Goal: Transaction & Acquisition: Purchase product/service

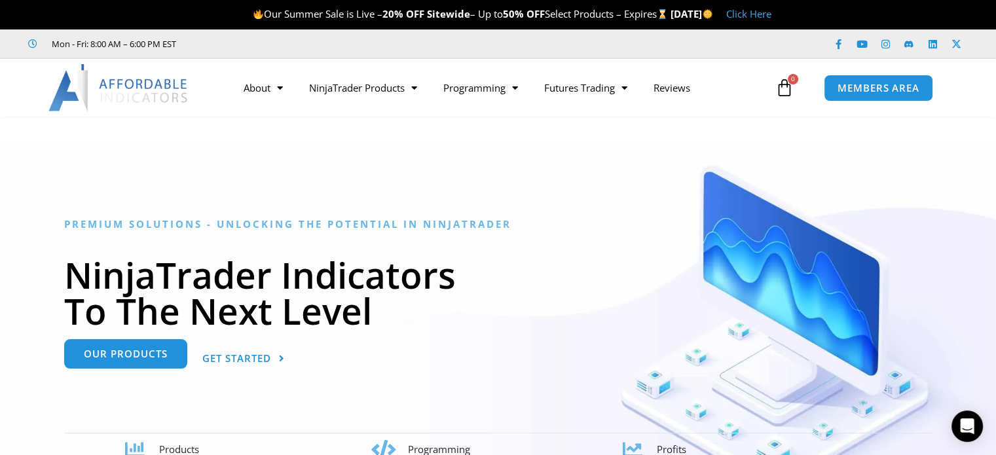
click at [129, 356] on span "Our Products" at bounding box center [126, 354] width 84 height 10
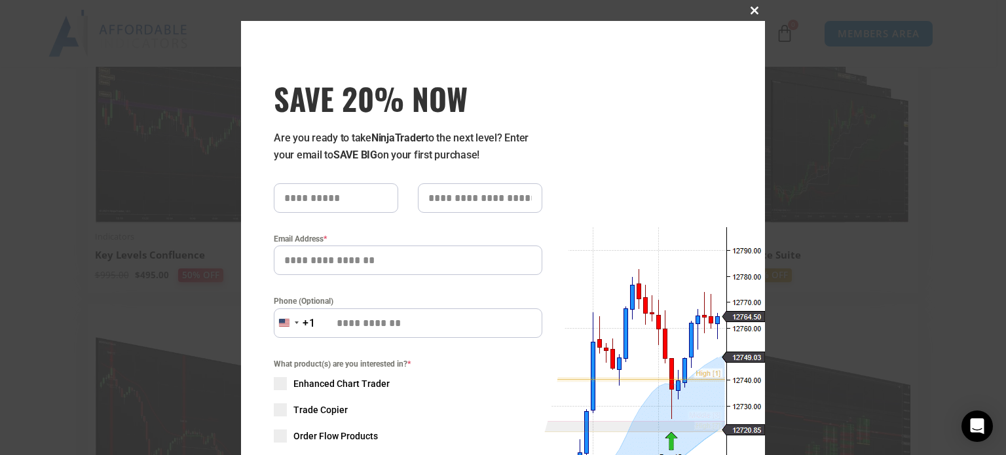
click at [747, 3] on button "Close this module" at bounding box center [754, 10] width 21 height 21
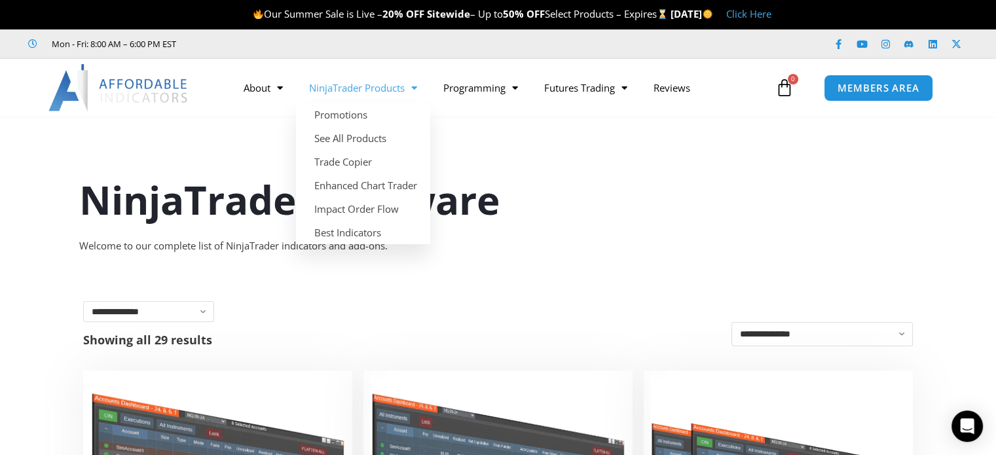
click at [422, 85] on link "NinjaTrader Products" at bounding box center [363, 88] width 134 height 30
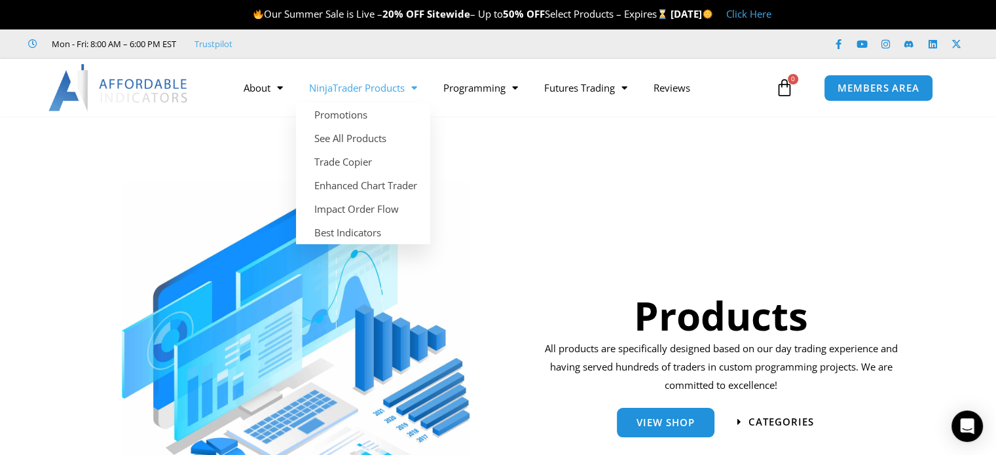
click at [417, 88] on span "Menu" at bounding box center [411, 88] width 12 height 23
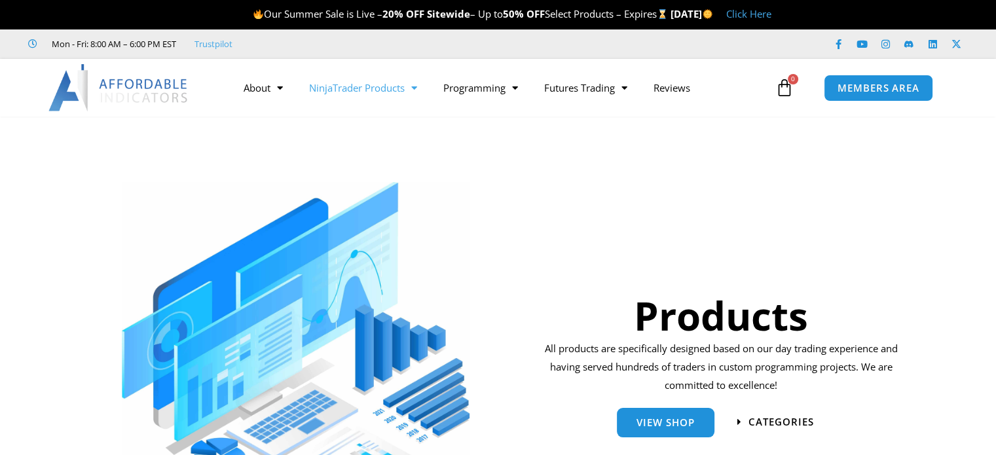
click at [417, 87] on span "Menu" at bounding box center [411, 88] width 12 height 23
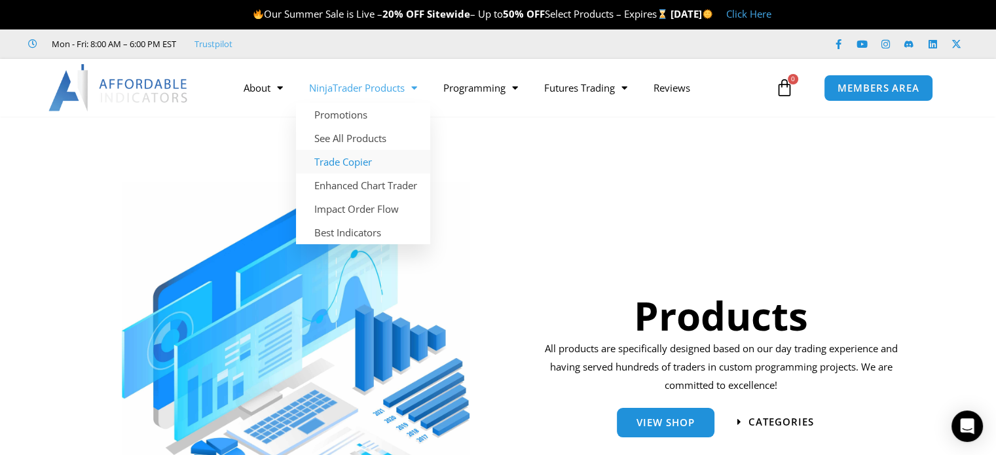
click at [353, 160] on link "Trade Copier" at bounding box center [363, 162] width 134 height 24
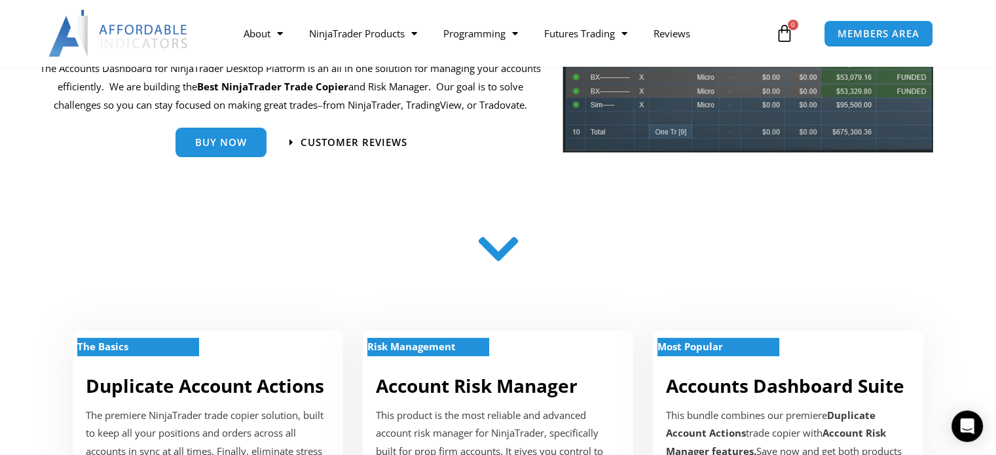
scroll to position [262, 0]
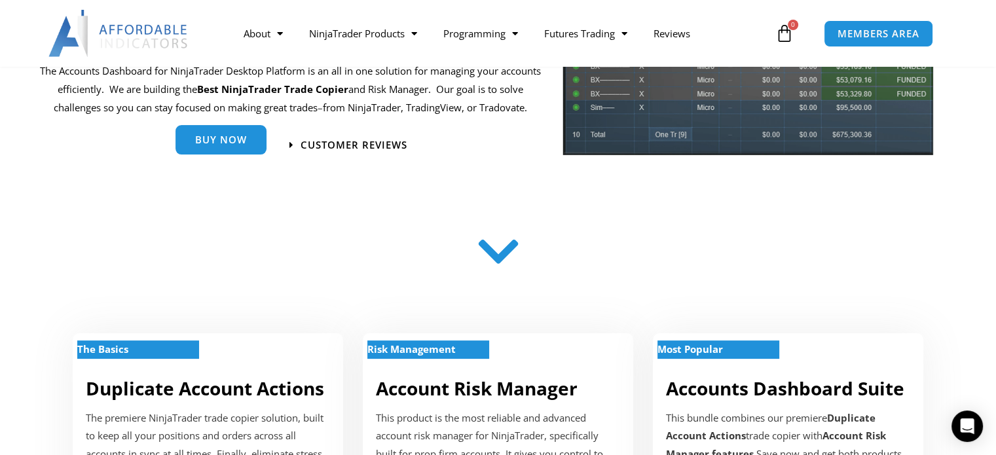
click at [217, 151] on link "Buy Now" at bounding box center [221, 139] width 91 height 29
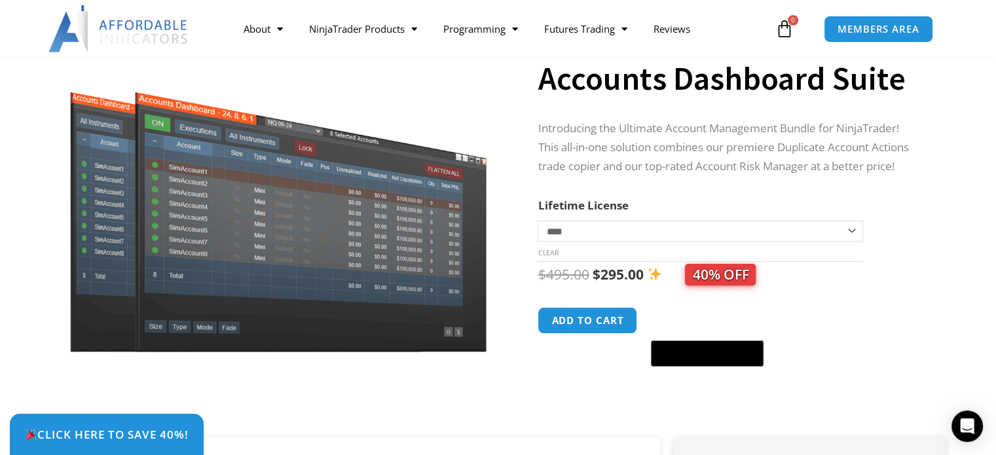
scroll to position [131, 0]
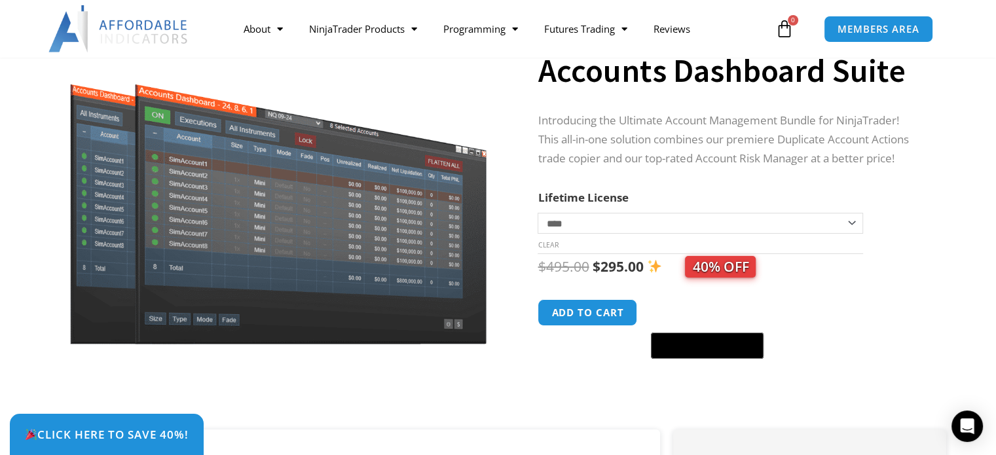
click at [833, 225] on select "**********" at bounding box center [700, 223] width 325 height 21
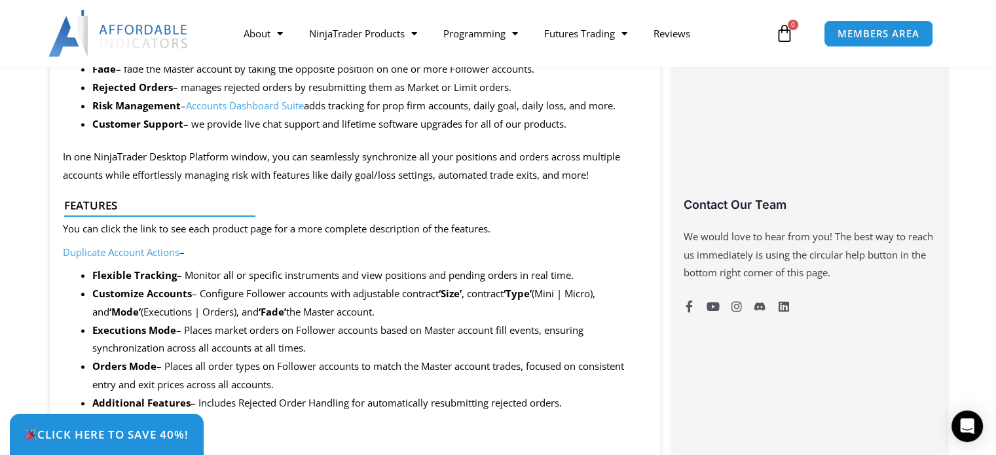
scroll to position [851, 0]
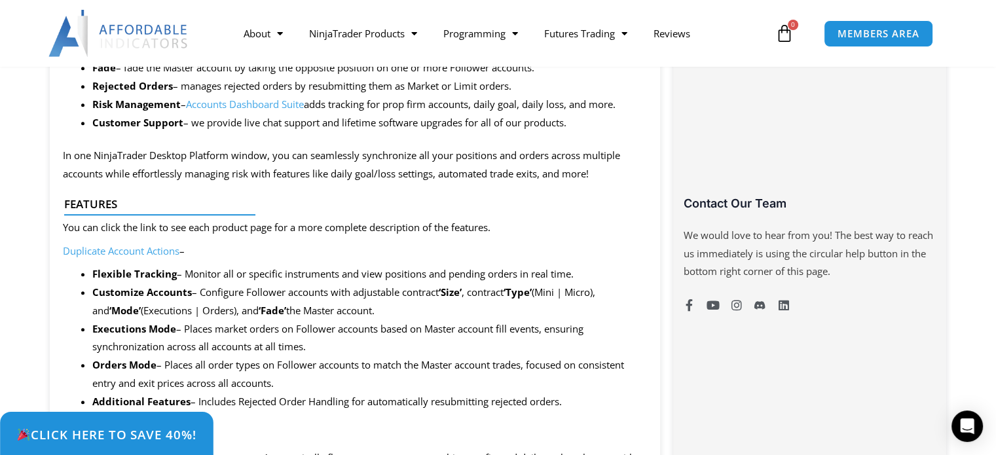
click at [103, 435] on span "Click Here to save 40%!" at bounding box center [106, 434] width 180 height 12
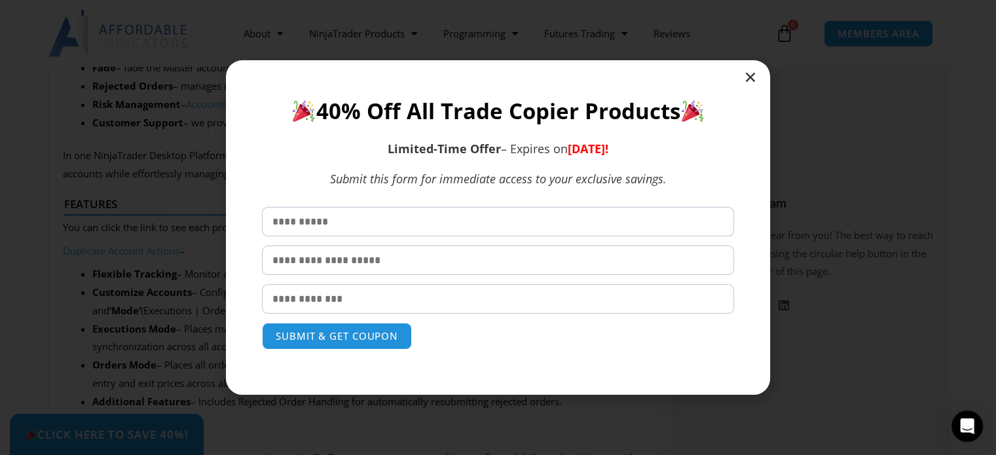
click at [748, 73] on icon "Close" at bounding box center [750, 77] width 13 height 13
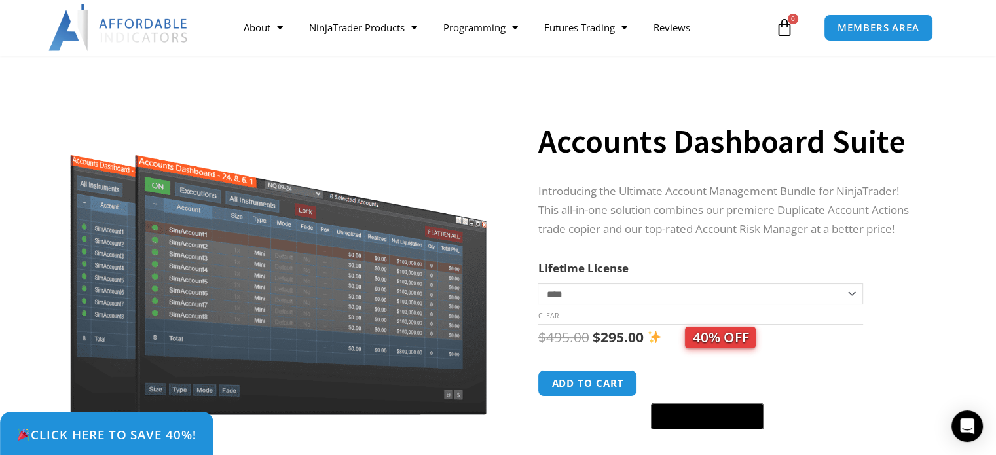
scroll to position [0, 0]
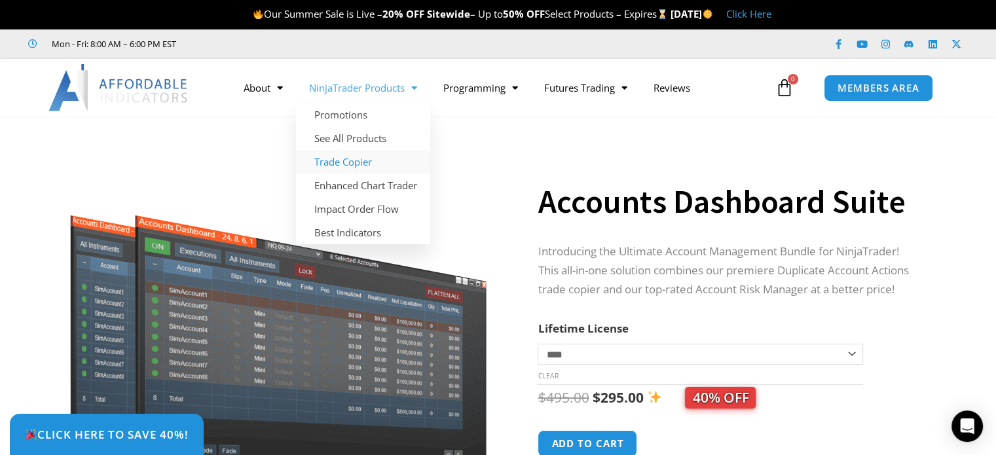
click at [367, 163] on link "Trade Copier" at bounding box center [363, 162] width 134 height 24
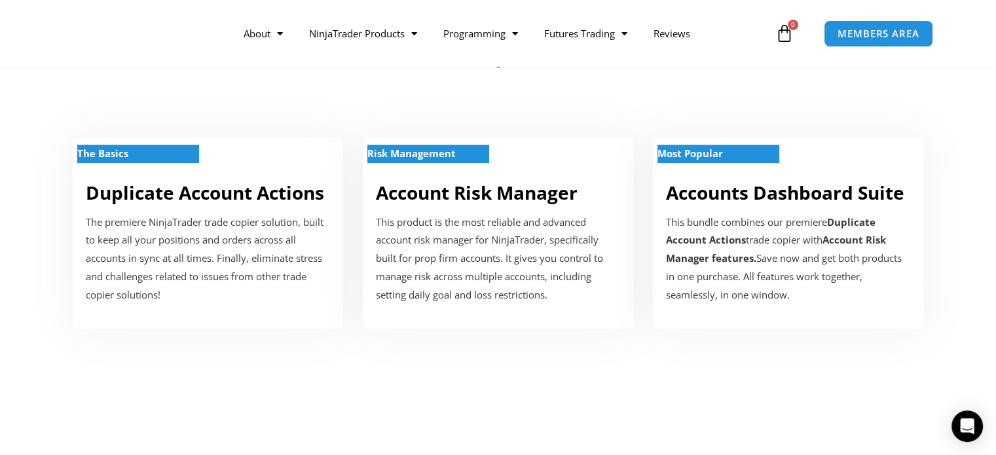
scroll to position [458, 0]
click at [196, 191] on link "Duplicate Account Actions" at bounding box center [205, 191] width 238 height 25
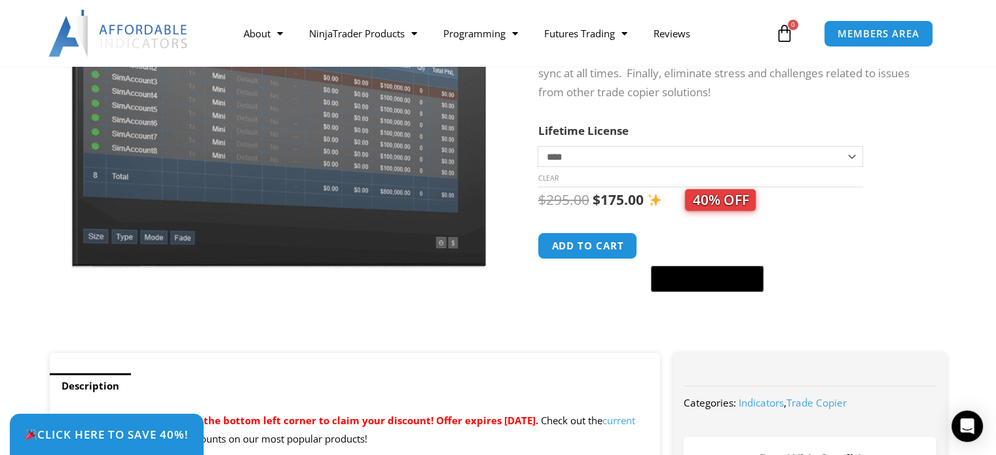
scroll to position [196, 0]
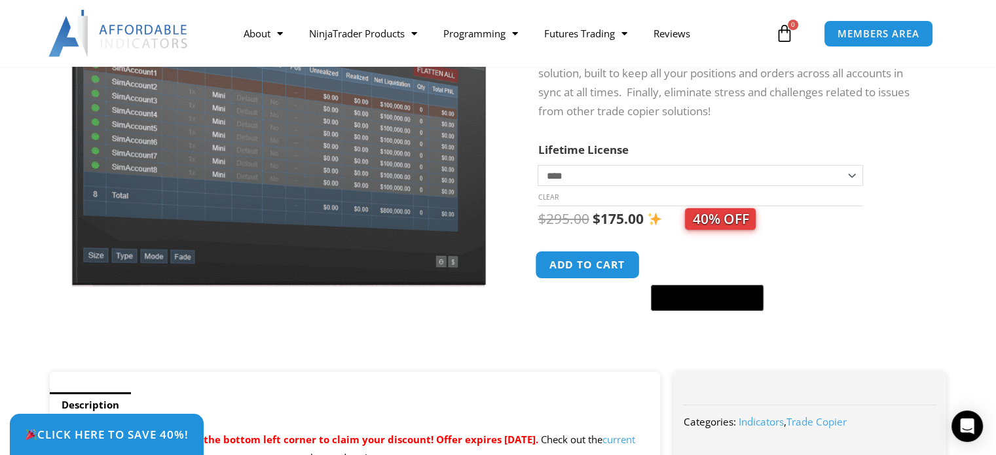
click at [608, 264] on button "Add to cart" at bounding box center [588, 265] width 105 height 28
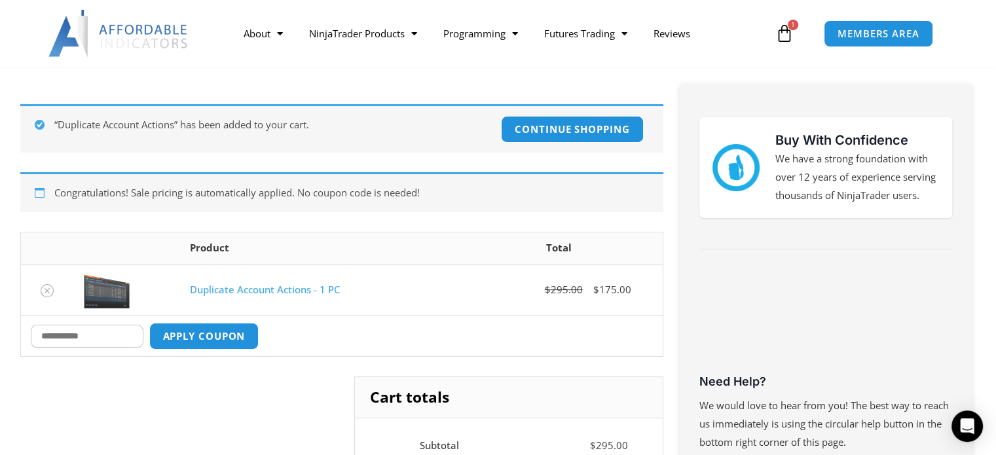
scroll to position [196, 0]
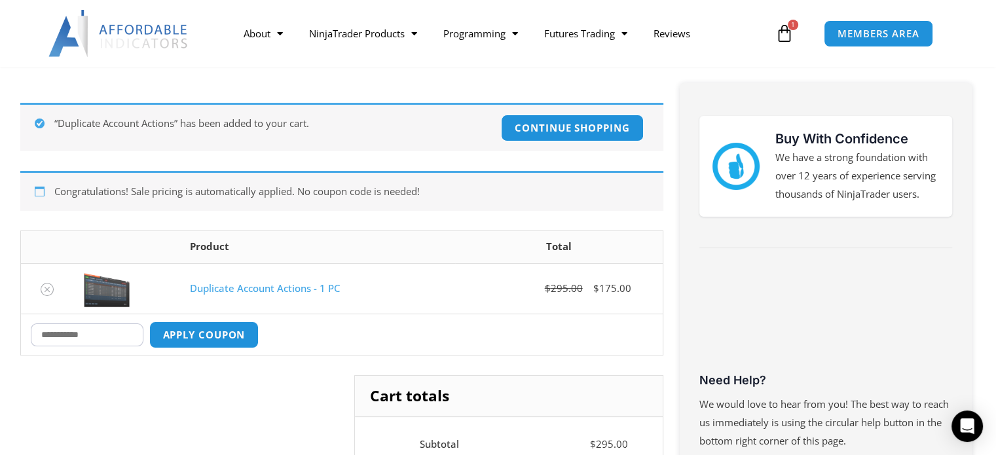
click at [127, 334] on input "Coupon:" at bounding box center [87, 335] width 113 height 23
click at [83, 335] on input "Coupon:" at bounding box center [87, 335] width 113 height 23
type input "*"
type input "****"
click at [201, 336] on button "Apply coupon" at bounding box center [203, 335] width 115 height 28
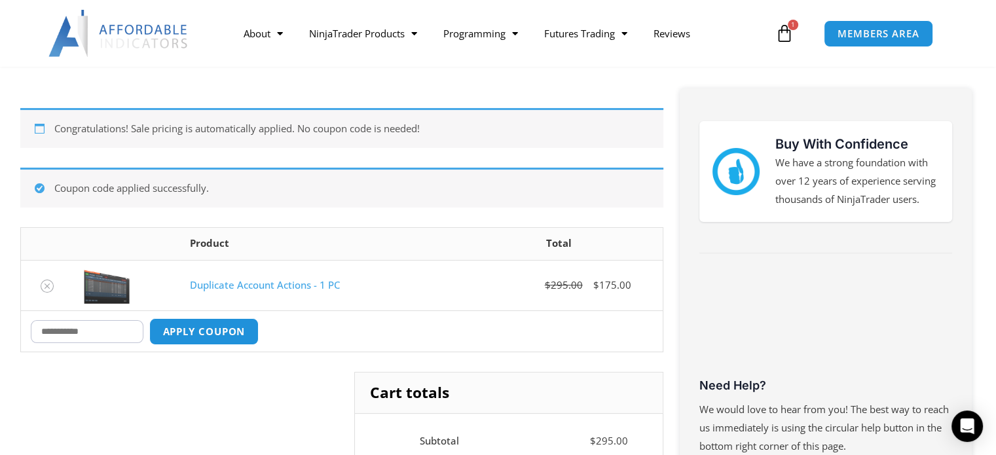
scroll to position [96, 0]
